Goal: Task Accomplishment & Management: Manage account settings

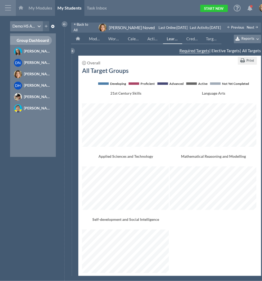
click at [10, 6] on div at bounding box center [8, 8] width 16 height 16
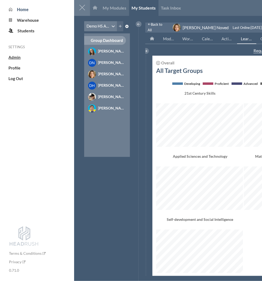
click at [18, 57] on span "Admin" at bounding box center [14, 57] width 12 height 5
select select "20"
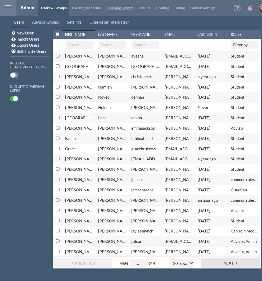
click at [125, 11] on link "Learning Targets" at bounding box center [120, 8] width 32 height 16
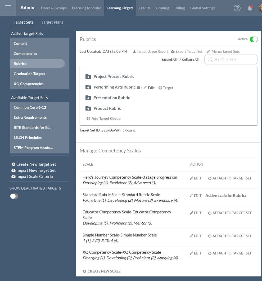
click at [110, 88] on div "Performing Arts Rubric" at bounding box center [115, 87] width 42 height 6
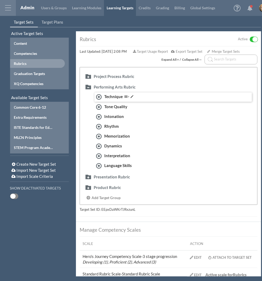
click at [111, 98] on div "Technique" at bounding box center [121, 97] width 34 height 6
click at [149, 76] on div "Edit" at bounding box center [147, 77] width 12 height 6
click at [53, 23] on span "Target Plans" at bounding box center [53, 22] width 22 height 5
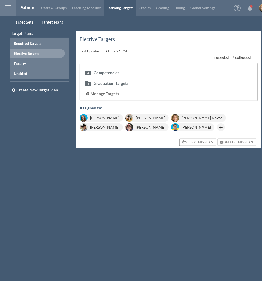
click at [21, 26] on link "Target Sets" at bounding box center [24, 22] width 28 height 10
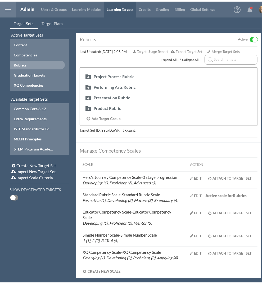
scroll to position [2, 0]
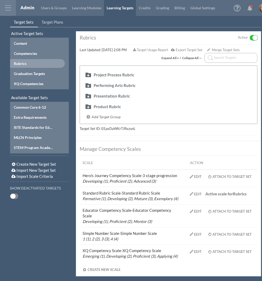
click at [124, 174] on td "Hero's Journey Competency Scale - 3 stage progression Developing (1), Proficien…" at bounding box center [132, 177] width 105 height 17
click at [195, 175] on div "Edit" at bounding box center [198, 176] width 8 height 4
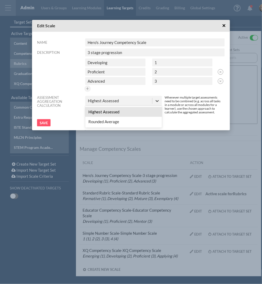
click at [153, 98] on div at bounding box center [158, 101] width 10 height 10
click at [159, 100] on icon at bounding box center [157, 100] width 5 height 5
